Goal: Complete application form

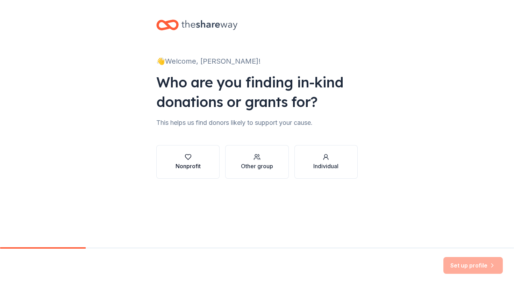
click at [189, 159] on icon "button" at bounding box center [188, 156] width 6 height 5
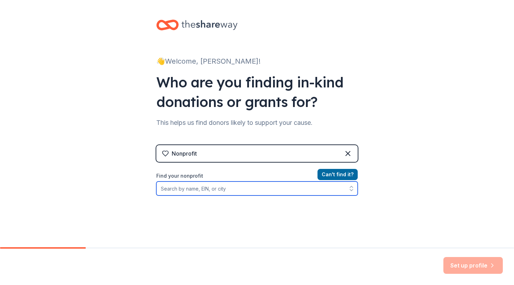
click at [219, 188] on input "Find your nonprofit" at bounding box center [256, 188] width 201 height 14
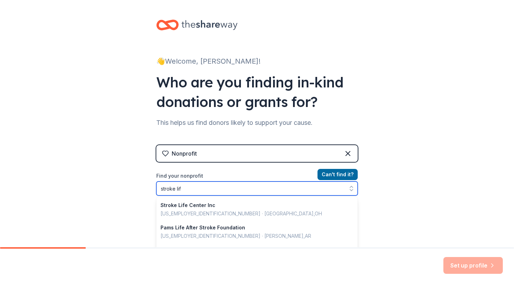
type input "stroke life"
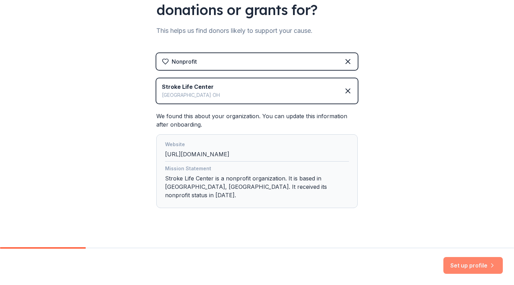
click at [467, 265] on button "Set up profile" at bounding box center [472, 265] width 59 height 17
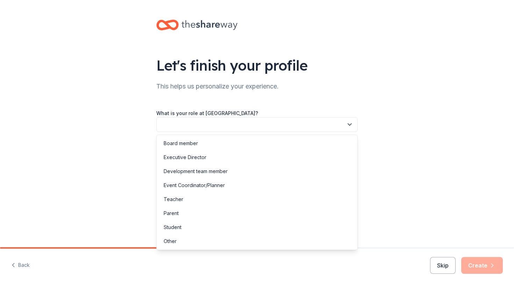
click at [164, 124] on button "button" at bounding box center [256, 124] width 201 height 15
click at [187, 186] on div "Event Coordinator/Planner" at bounding box center [194, 185] width 61 height 8
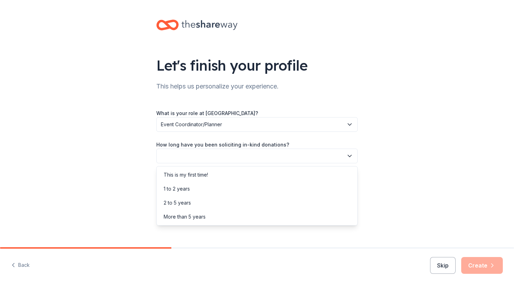
click at [174, 154] on button "button" at bounding box center [256, 156] width 201 height 15
click at [175, 174] on div "This is my first time!" at bounding box center [186, 175] width 44 height 8
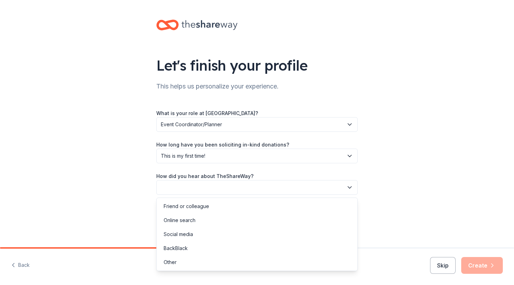
click at [175, 189] on button "button" at bounding box center [256, 187] width 201 height 15
click at [176, 263] on div "Other" at bounding box center [170, 262] width 13 height 8
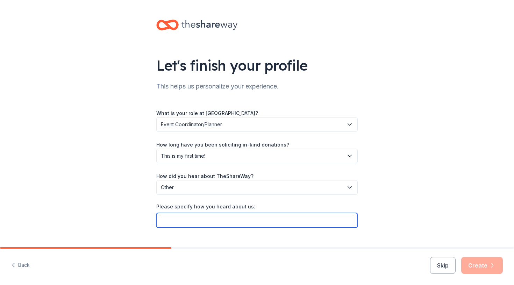
click at [200, 222] on input "Please specify how you heard about us:" at bounding box center [256, 220] width 201 height 15
type input "GIVEBUTTER"
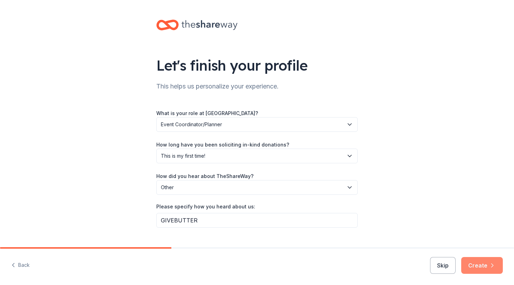
click at [479, 265] on button "Create" at bounding box center [482, 265] width 42 height 17
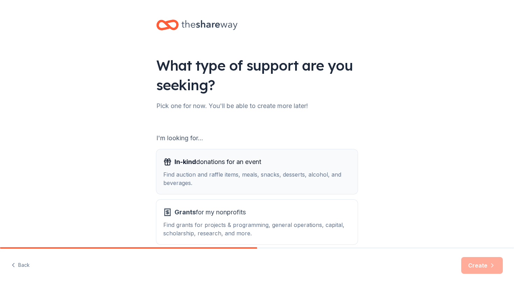
click at [226, 165] on span "In-kind donations for an event" at bounding box center [217, 161] width 87 height 11
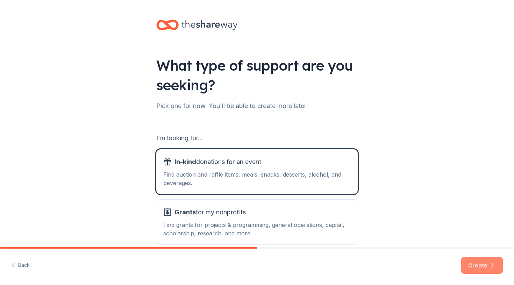
click at [476, 265] on button "Create" at bounding box center [482, 265] width 42 height 17
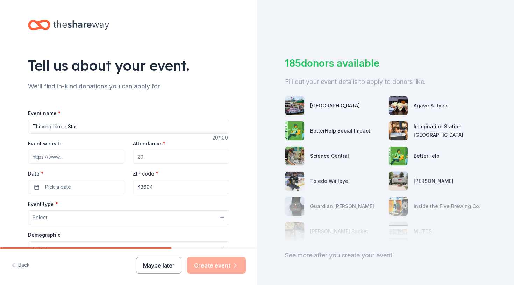
type input "Thriving Like a Star"
click at [43, 156] on input "Event website" at bounding box center [76, 157] width 96 height 14
click at [67, 156] on input "Event website" at bounding box center [76, 157] width 96 height 14
click at [33, 154] on input "Event website" at bounding box center [76, 157] width 96 height 14
paste input "[URL][DOMAIN_NAME]"
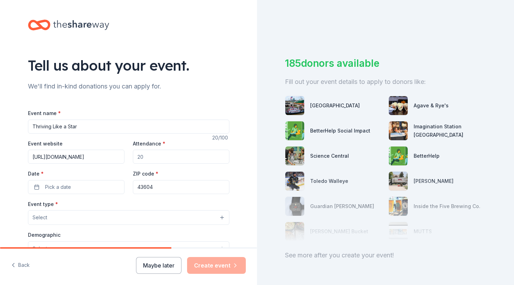
type input "[URL][DOMAIN_NAME]"
click at [148, 156] on input "Attendance *" at bounding box center [181, 157] width 96 height 14
type input "250"
click at [58, 187] on span "Pick a date" at bounding box center [58, 187] width 26 height 8
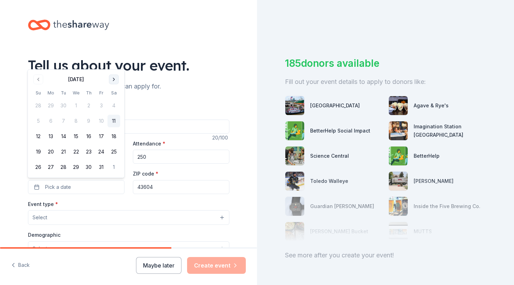
click at [113, 79] on button "Go to next month" at bounding box center [114, 79] width 10 height 10
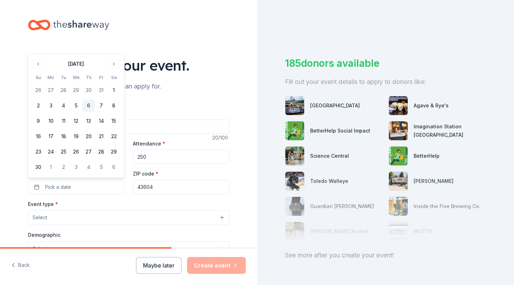
click at [87, 105] on button "6" at bounding box center [88, 105] width 13 height 13
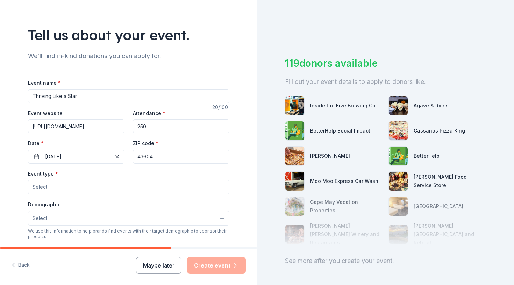
scroll to position [38, 0]
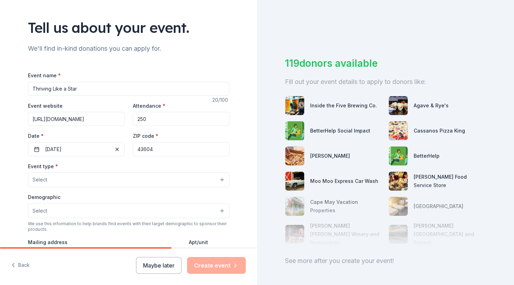
click at [114, 178] on button "Select" at bounding box center [128, 179] width 201 height 15
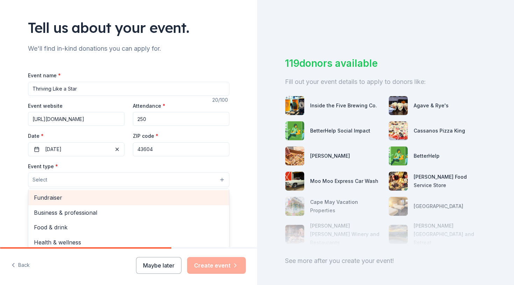
click at [61, 197] on span "Fundraiser" at bounding box center [128, 197] width 189 height 9
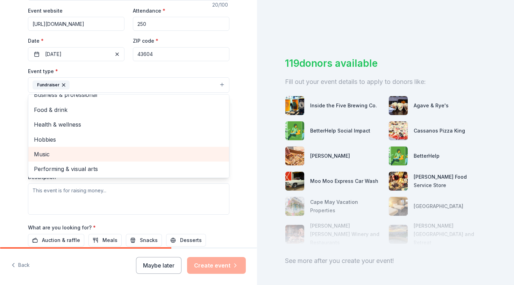
scroll to position [8, 0]
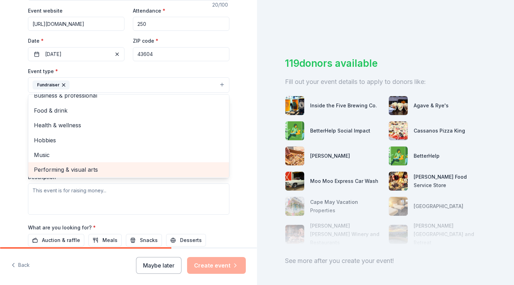
click at [67, 168] on span "Performing & visual arts" at bounding box center [128, 169] width 189 height 9
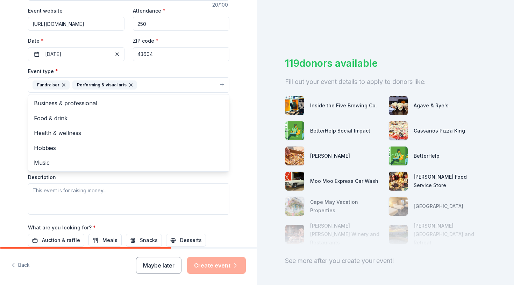
scroll to position [0, 0]
click at [47, 117] on span "Food & drink" at bounding box center [128, 118] width 189 height 9
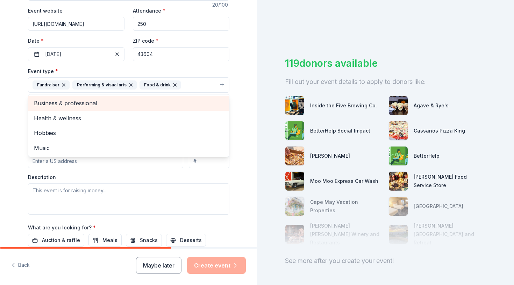
click at [55, 102] on span "Business & professional" at bounding box center [128, 103] width 189 height 9
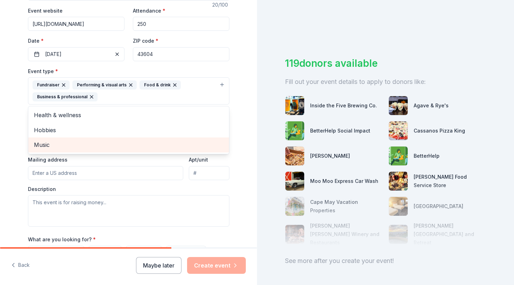
click at [50, 145] on span "Music" at bounding box center [128, 144] width 189 height 9
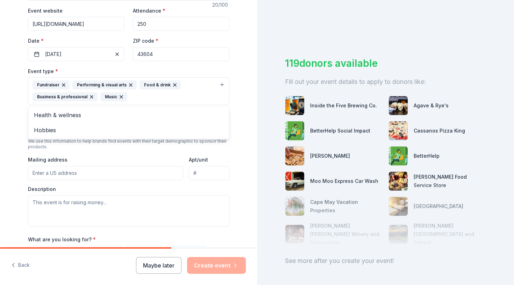
click at [12, 128] on div "Tell us about your event. We'll find in-kind donations you can apply for. Event…" at bounding box center [128, 106] width 257 height 478
click at [187, 127] on button "Select" at bounding box center [128, 128] width 201 height 15
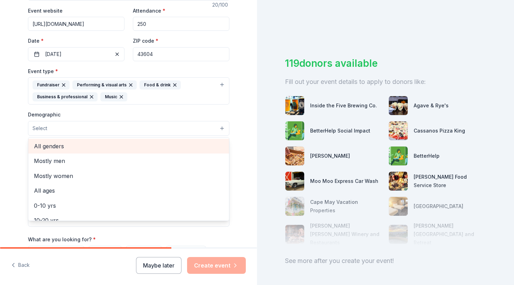
click at [57, 144] on span "All genders" at bounding box center [128, 146] width 189 height 9
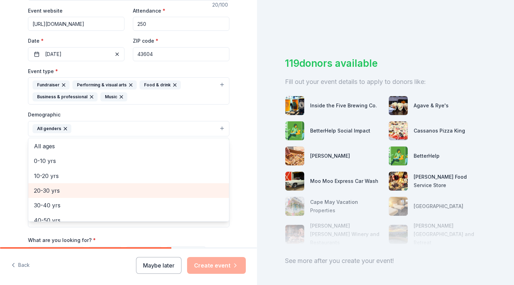
scroll to position [31, 0]
click at [48, 188] on span "20-30 yrs" at bounding box center [128, 190] width 189 height 9
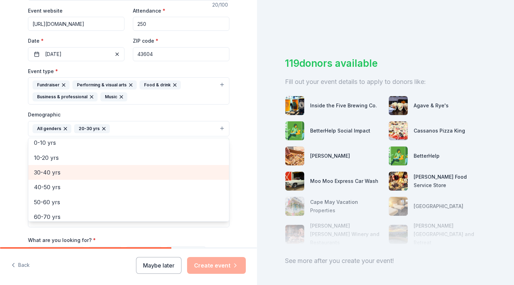
scroll to position [51, 0]
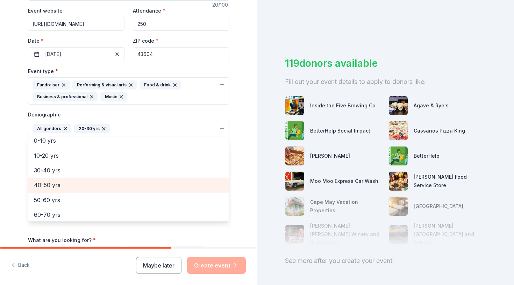
click at [50, 181] on span "40-50 yrs" at bounding box center [128, 184] width 189 height 9
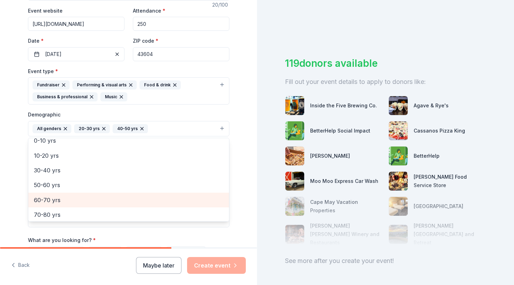
click at [49, 196] on span "60-70 yrs" at bounding box center [128, 199] width 189 height 9
click at [51, 196] on span "70-80 yrs" at bounding box center [128, 199] width 189 height 9
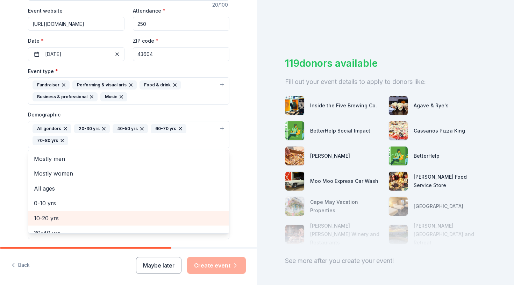
scroll to position [2, 0]
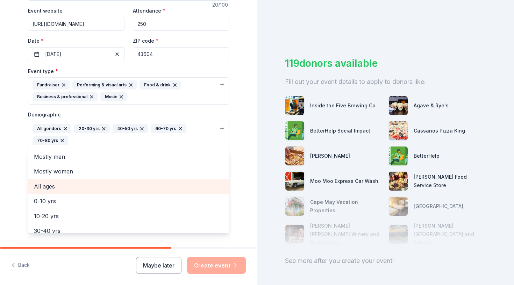
click at [50, 183] on span "All ages" at bounding box center [128, 186] width 189 height 9
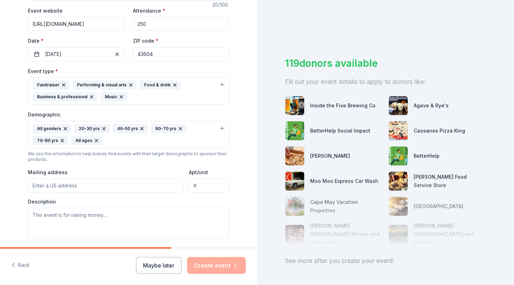
click at [101, 126] on icon "button" at bounding box center [104, 129] width 6 height 6
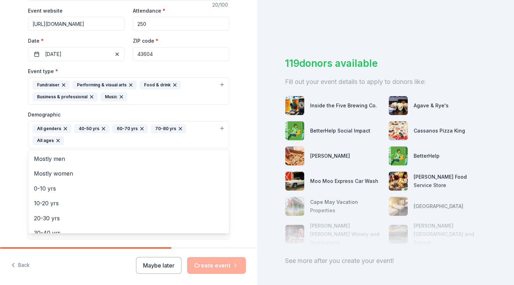
click at [103, 126] on icon "button" at bounding box center [104, 129] width 6 height 6
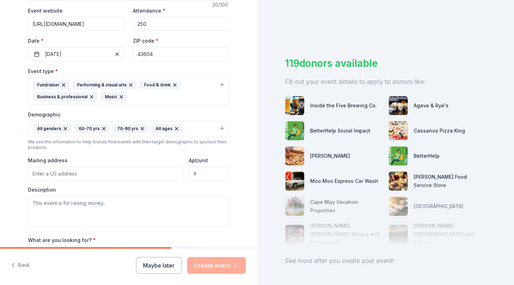
click at [104, 126] on icon "button" at bounding box center [104, 129] width 6 height 6
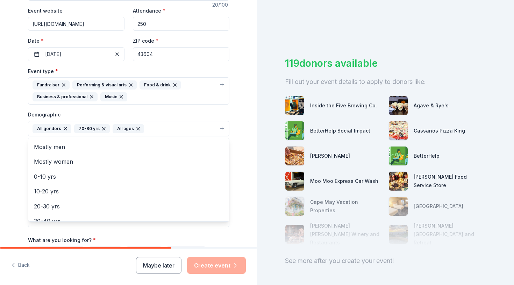
click at [103, 127] on icon "button" at bounding box center [104, 129] width 6 height 6
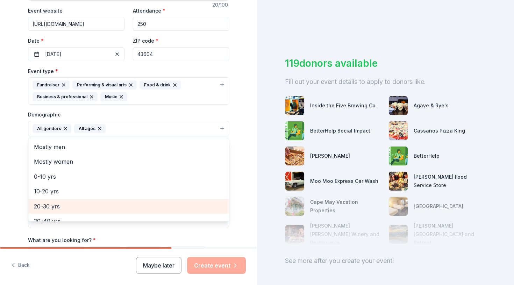
click at [50, 202] on span "20-30 yrs" at bounding box center [128, 206] width 189 height 9
click at [50, 203] on span "30-40 yrs" at bounding box center [128, 206] width 189 height 9
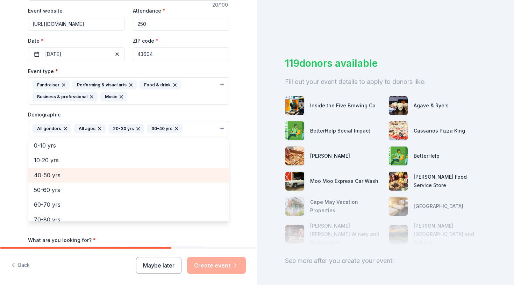
scroll to position [47, 0]
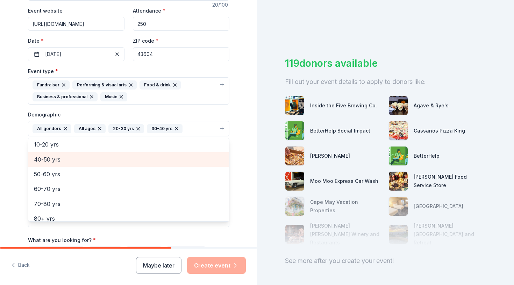
click at [49, 158] on span "40-50 yrs" at bounding box center [128, 159] width 189 height 9
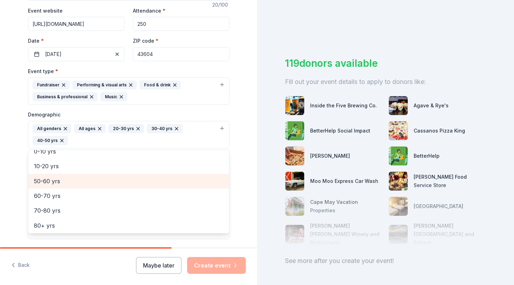
click at [50, 180] on span "50-60 yrs" at bounding box center [128, 181] width 189 height 9
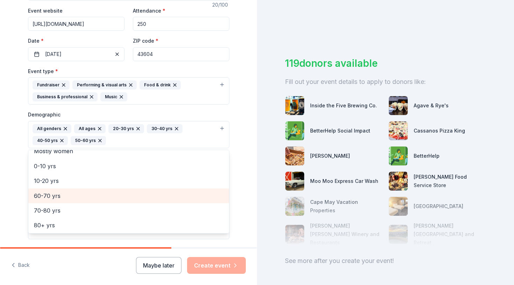
click at [51, 193] on span "60-70 yrs" at bounding box center [128, 195] width 189 height 9
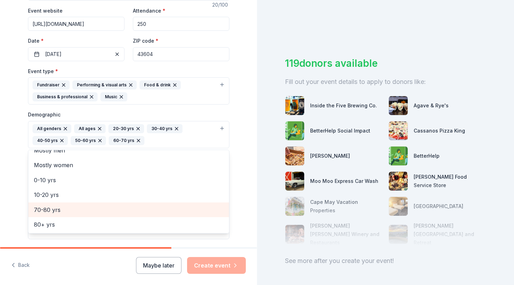
scroll to position [8, 0]
click at [48, 207] on span "70-80 yrs" at bounding box center [128, 210] width 189 height 9
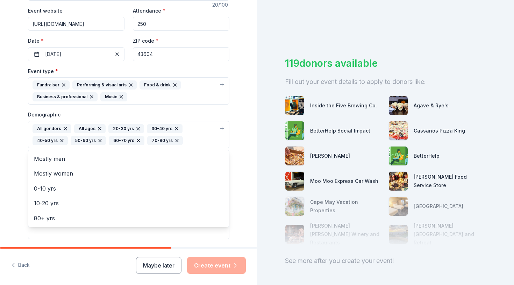
click at [6, 150] on div "Tell us about your event. We'll find in-kind donations you can apply for. Event…" at bounding box center [128, 112] width 257 height 490
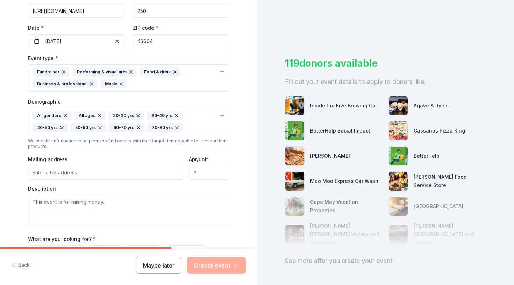
scroll to position [147, 0]
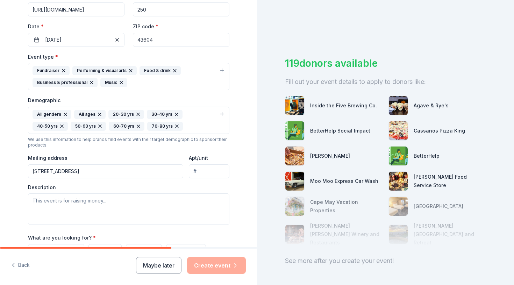
type input "[STREET_ADDRESS]"
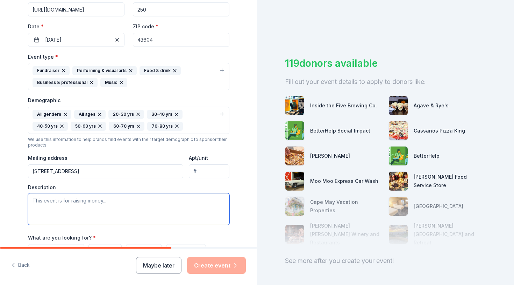
click at [33, 200] on textarea at bounding box center [128, 208] width 201 height 31
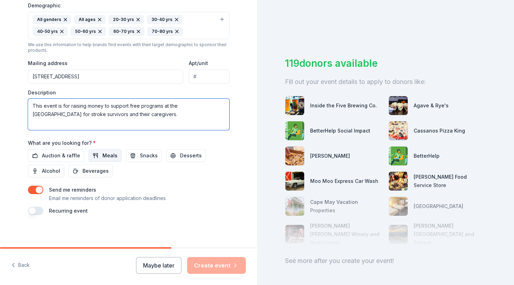
scroll to position [242, 0]
type textarea "This event is for raising money to support free programs at the [GEOGRAPHIC_DAT…"
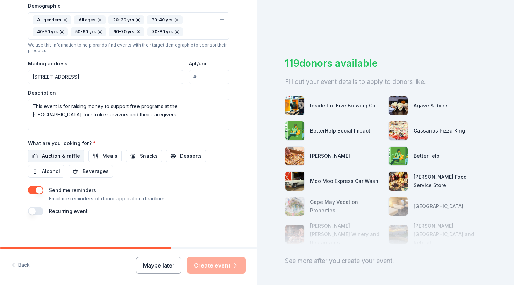
click at [66, 154] on span "Auction & raffle" at bounding box center [61, 156] width 38 height 8
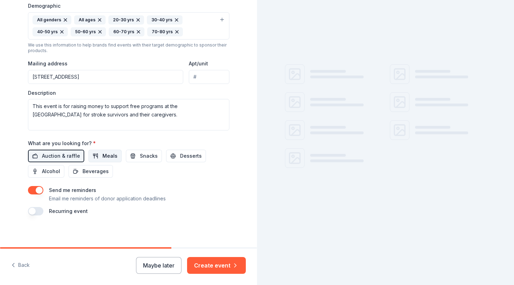
click at [95, 154] on button "Meals" at bounding box center [104, 156] width 33 height 13
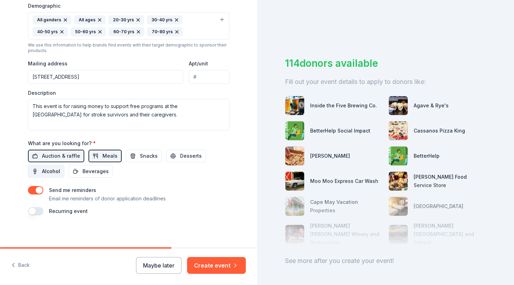
click at [55, 167] on span "Alcohol" at bounding box center [51, 171] width 18 height 8
click at [94, 170] on span "Beverages" at bounding box center [95, 171] width 26 height 8
click at [149, 152] on span "Snacks" at bounding box center [149, 156] width 18 height 8
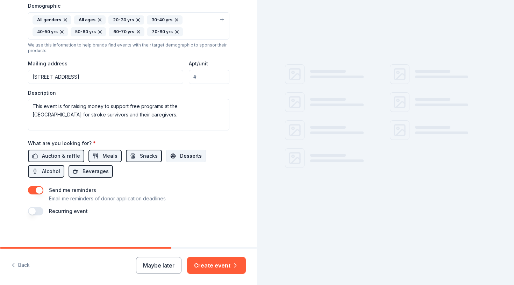
click at [180, 153] on span "Desserts" at bounding box center [191, 156] width 22 height 8
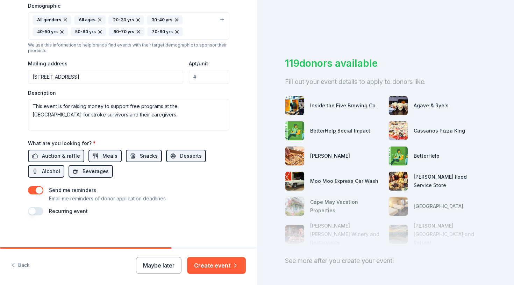
scroll to position [0, 0]
click at [218, 265] on button "Create event" at bounding box center [216, 265] width 59 height 17
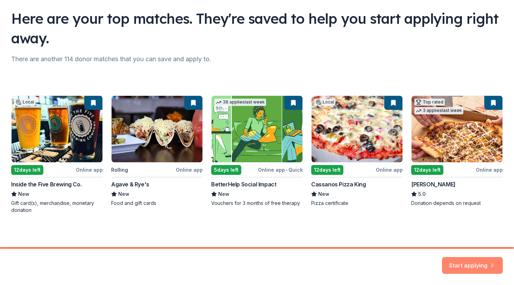
click at [476, 261] on button "Start applying" at bounding box center [472, 261] width 61 height 17
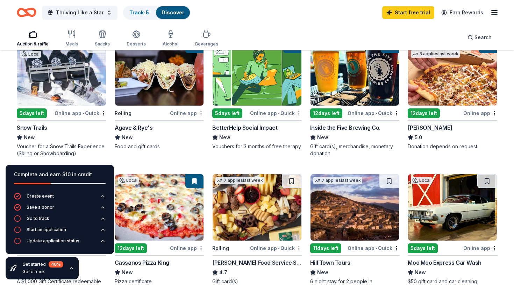
scroll to position [95, 0]
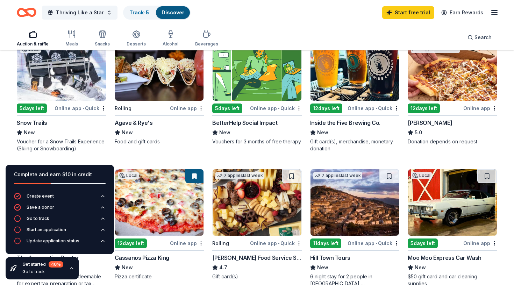
click at [329, 108] on div "12 days left" at bounding box center [326, 108] width 32 height 10
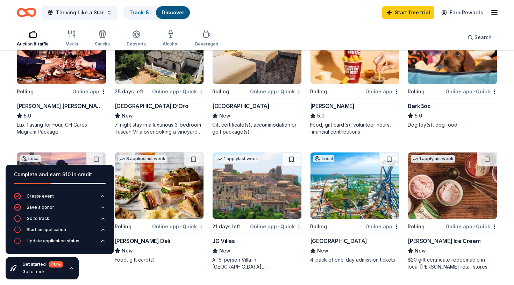
scroll to position [382, 0]
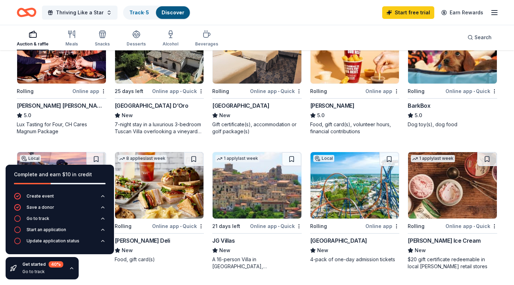
click at [40, 106] on div "[PERSON_NAME] [PERSON_NAME] Winery and Restaurants" at bounding box center [61, 105] width 89 height 8
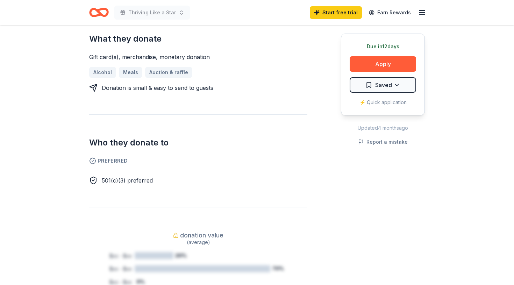
scroll to position [301, 0]
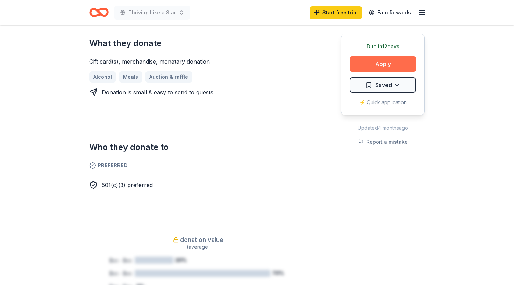
click at [377, 64] on button "Apply" at bounding box center [383, 63] width 66 height 15
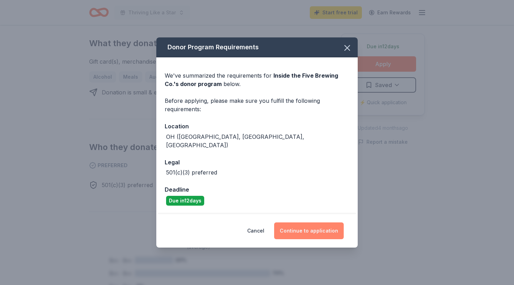
click at [310, 225] on button "Continue to application" at bounding box center [309, 230] width 70 height 17
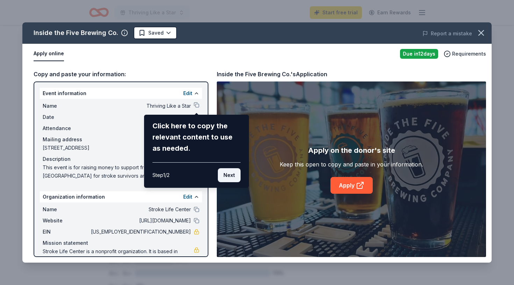
click at [231, 174] on button "Next" at bounding box center [229, 175] width 23 height 14
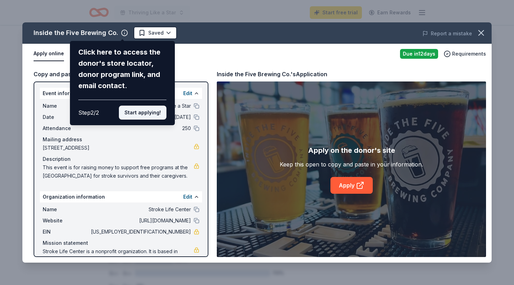
click at [149, 106] on button "Start applying!" at bounding box center [143, 113] width 48 height 14
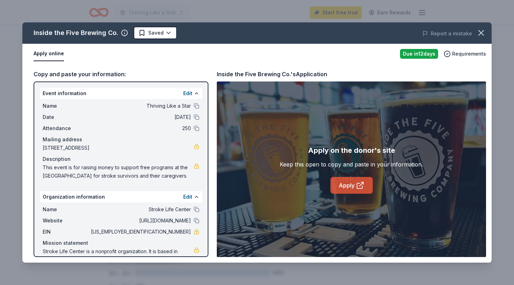
click at [353, 186] on link "Apply" at bounding box center [351, 185] width 42 height 17
click at [345, 184] on link "Apply" at bounding box center [351, 185] width 42 height 17
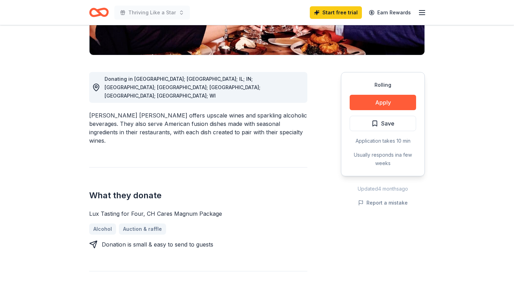
scroll to position [172, 0]
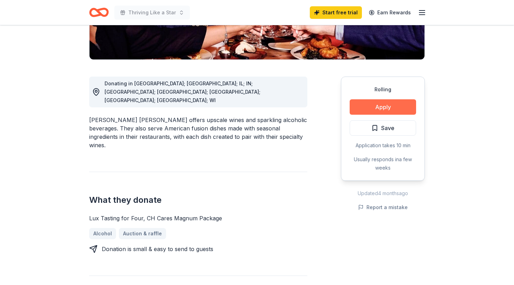
click at [384, 99] on button "Apply" at bounding box center [383, 106] width 66 height 15
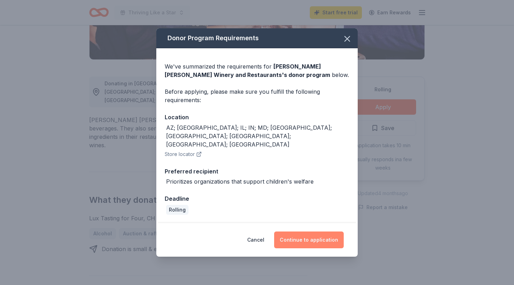
click at [305, 231] on button "Continue to application" at bounding box center [309, 239] width 70 height 17
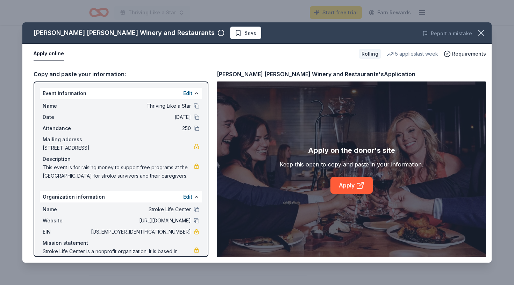
scroll to position [16, 0]
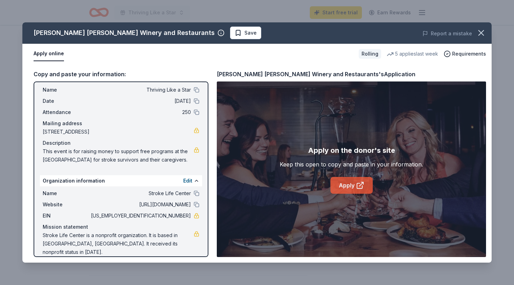
click at [347, 184] on link "Apply" at bounding box center [351, 185] width 42 height 17
